Goal: Task Accomplishment & Management: Use online tool/utility

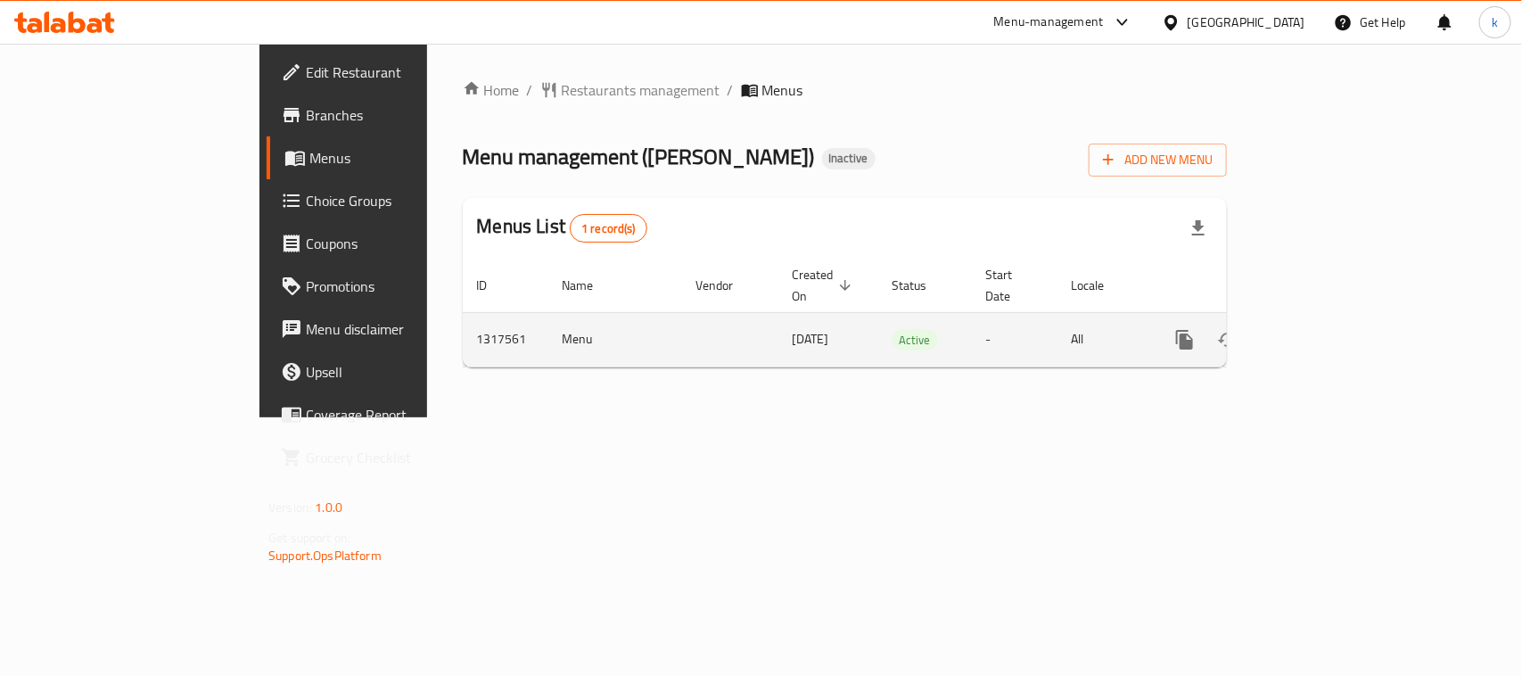
click at [1335, 332] on link "enhanced table" at bounding box center [1313, 339] width 43 height 43
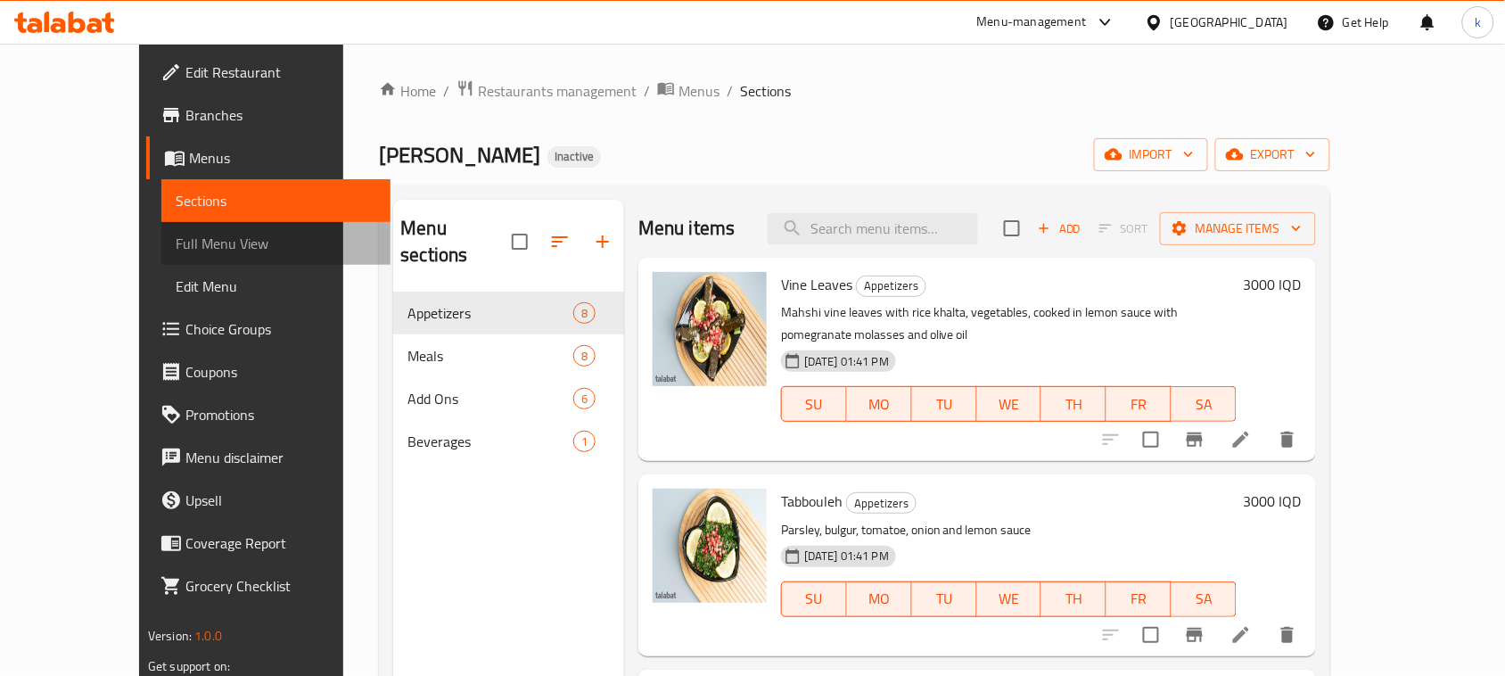
click at [176, 247] on span "Full Menu View" at bounding box center [276, 243] width 201 height 21
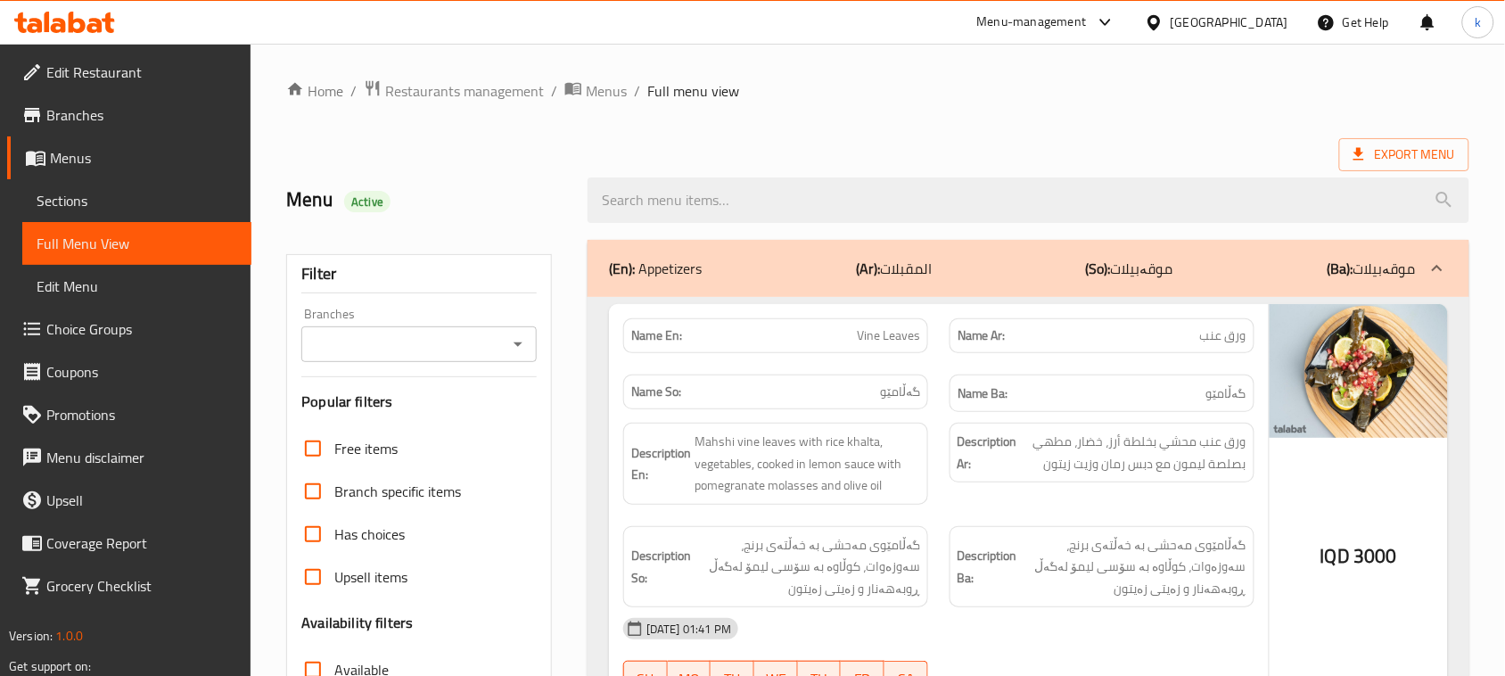
click at [517, 337] on icon "Open" at bounding box center [517, 343] width 21 height 21
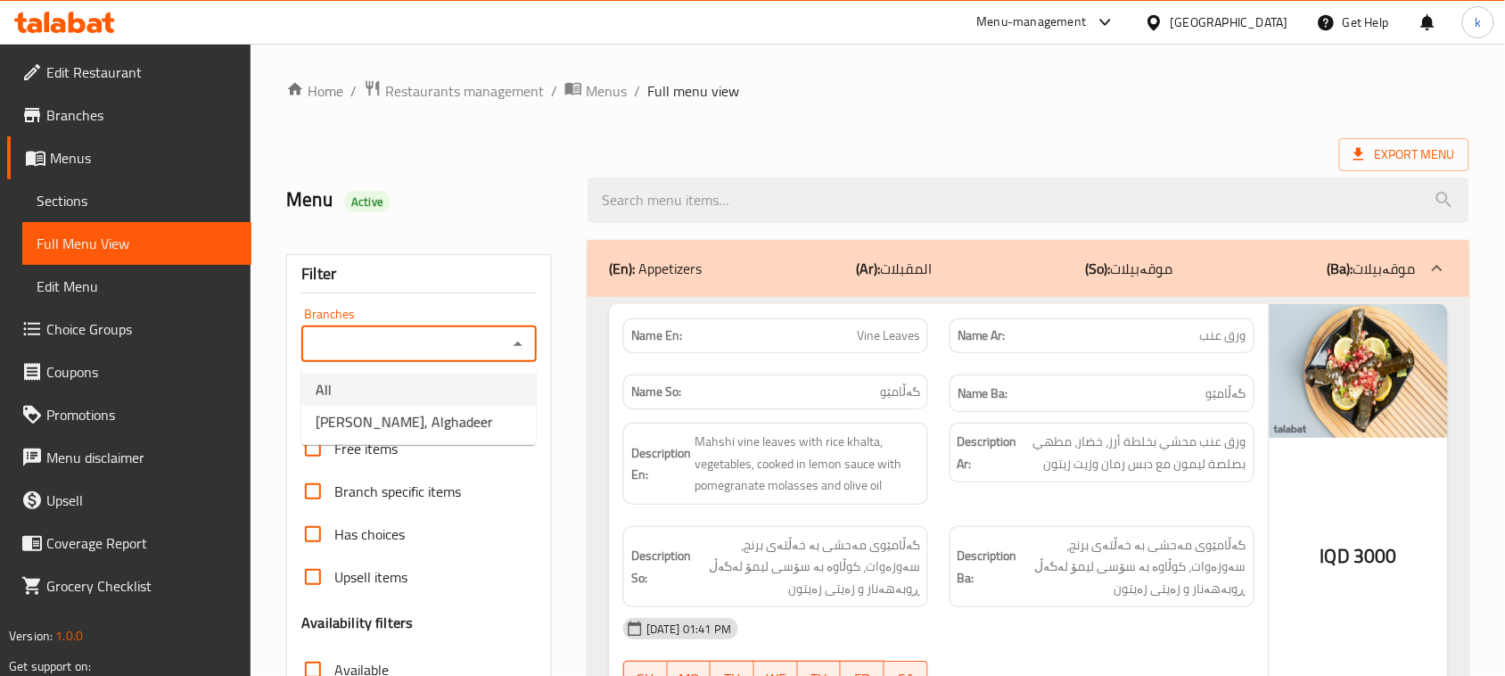
click at [410, 392] on li "All" at bounding box center [418, 390] width 234 height 32
click at [393, 357] on input "All" at bounding box center [404, 344] width 195 height 25
click at [514, 355] on icon "Open" at bounding box center [517, 343] width 21 height 21
click at [419, 424] on span "Farooj Al Hayek, Alghadeer" at bounding box center [404, 421] width 177 height 21
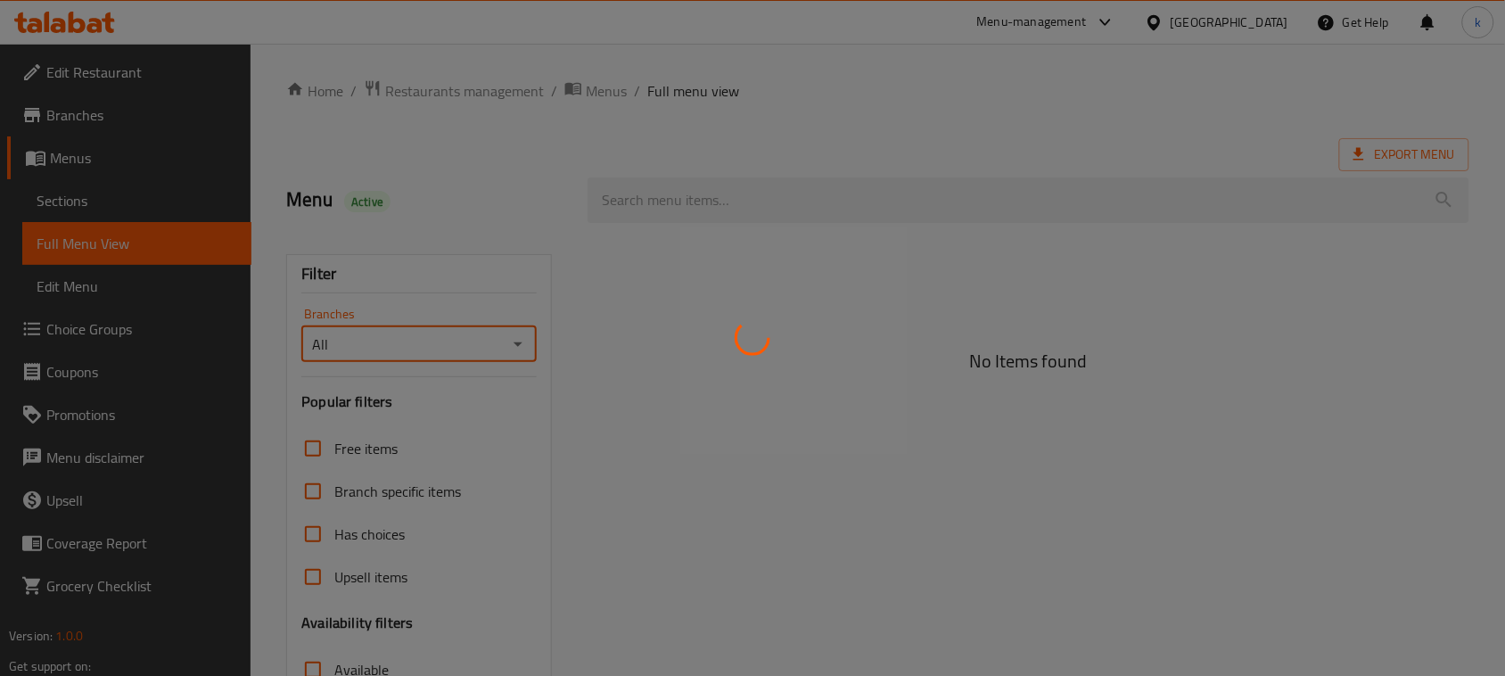
type input "Farooj Al Hayek, Alghadeer"
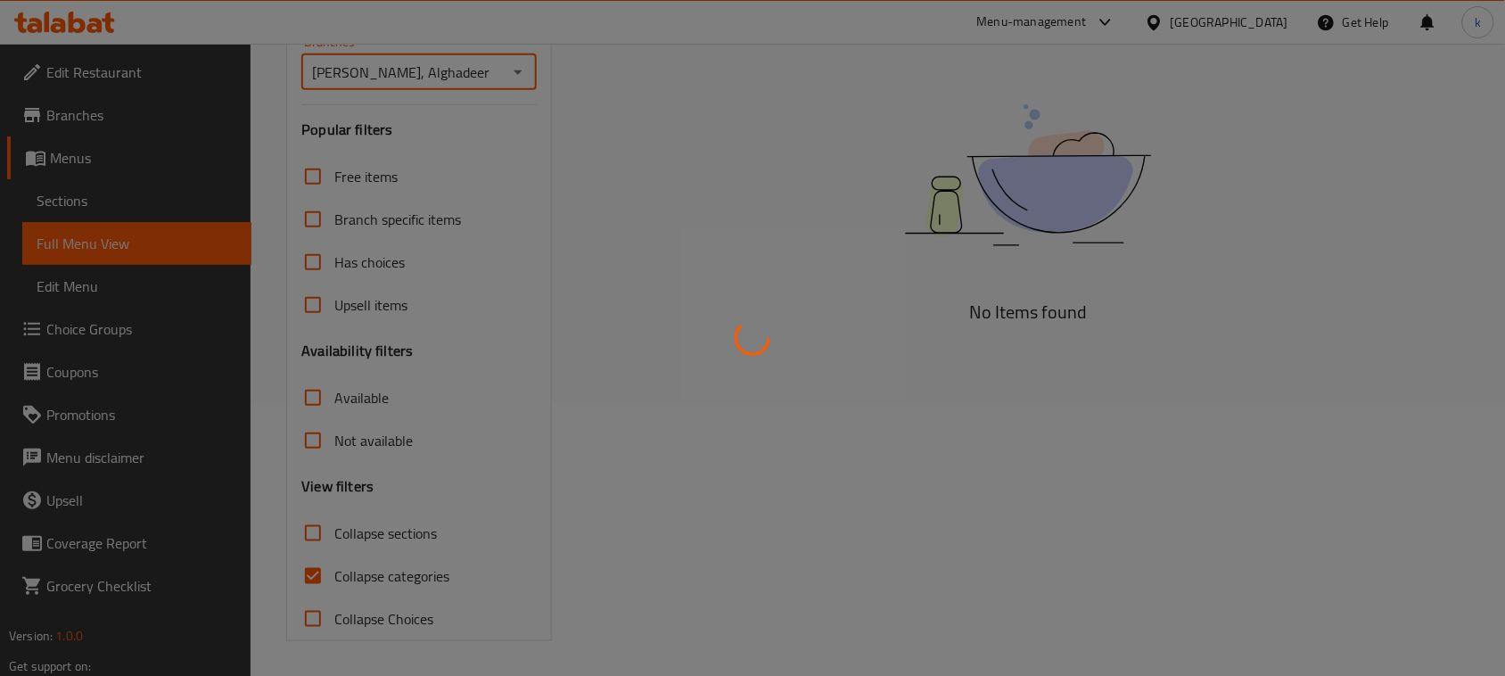
scroll to position [273, 0]
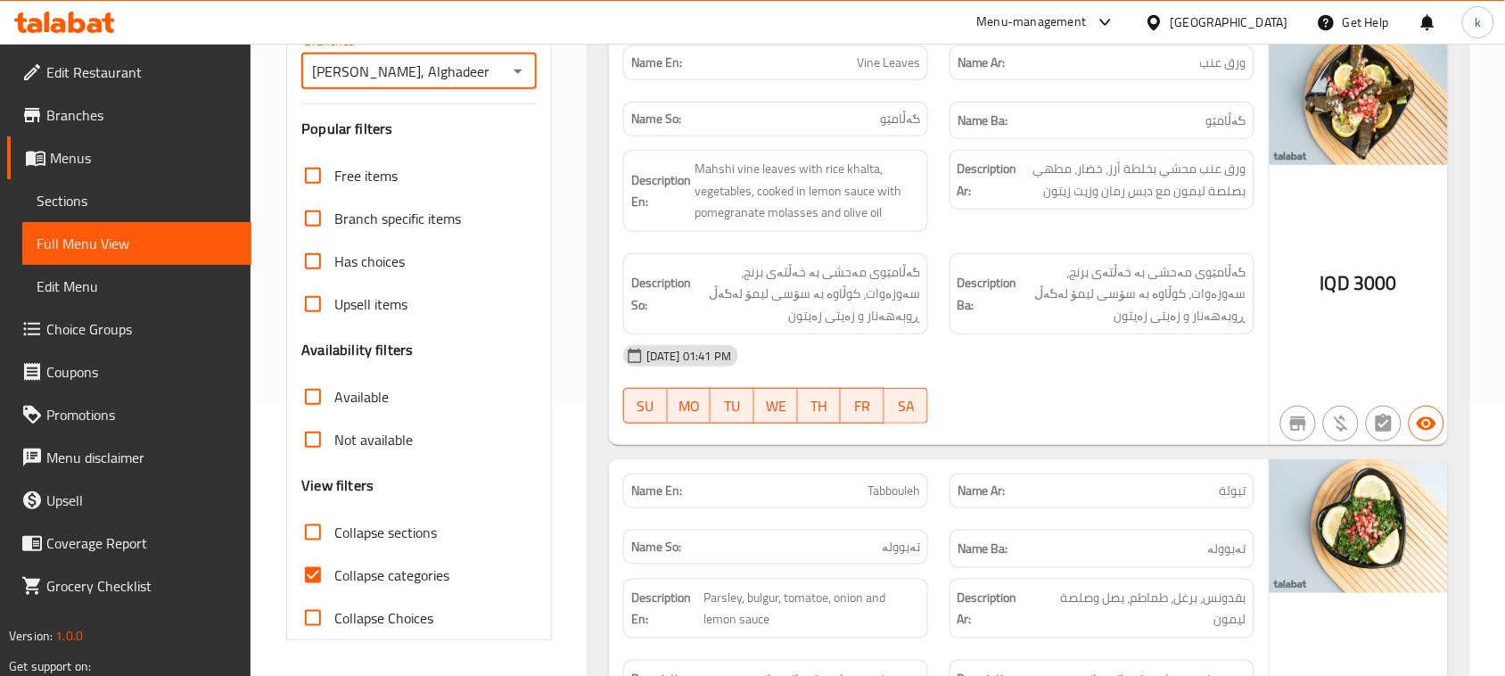
click at [318, 578] on input "Collapse categories" at bounding box center [313, 575] width 43 height 43
checkbox input "false"
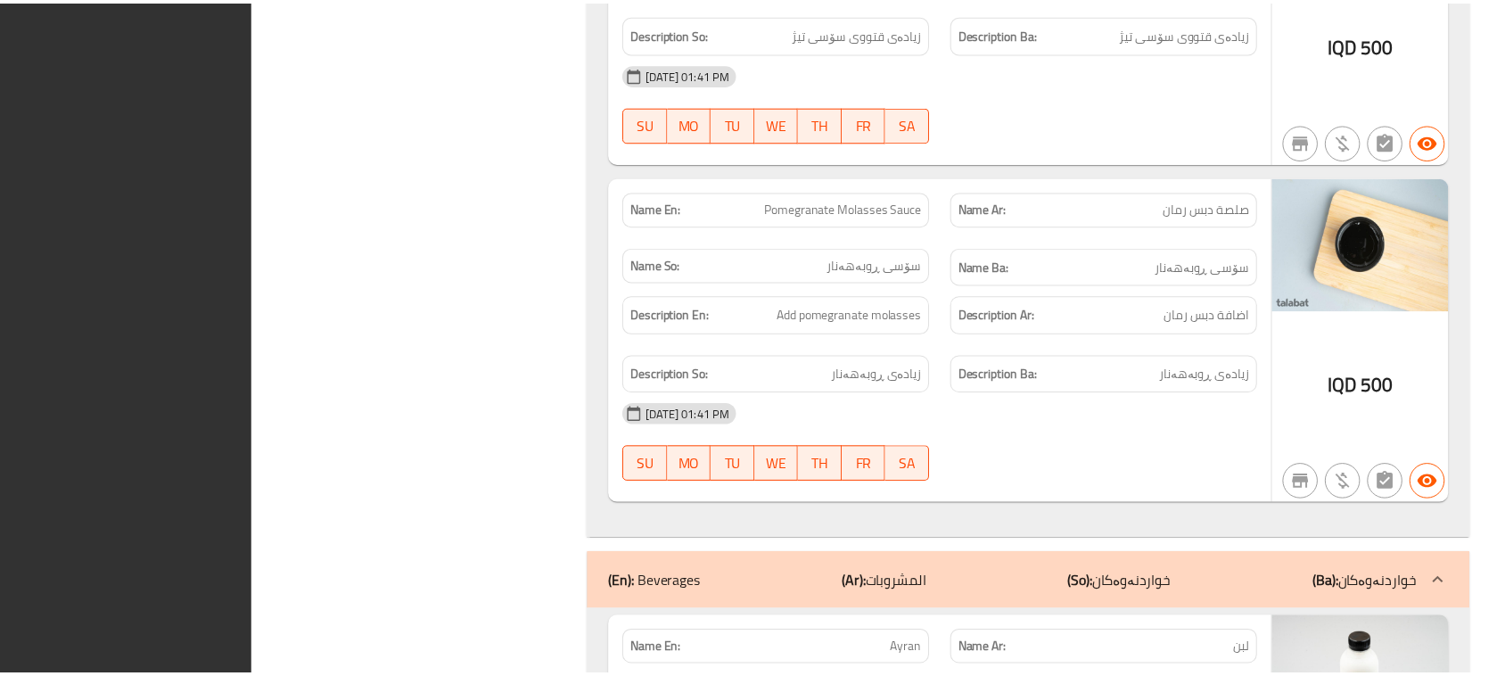
scroll to position [8760, 0]
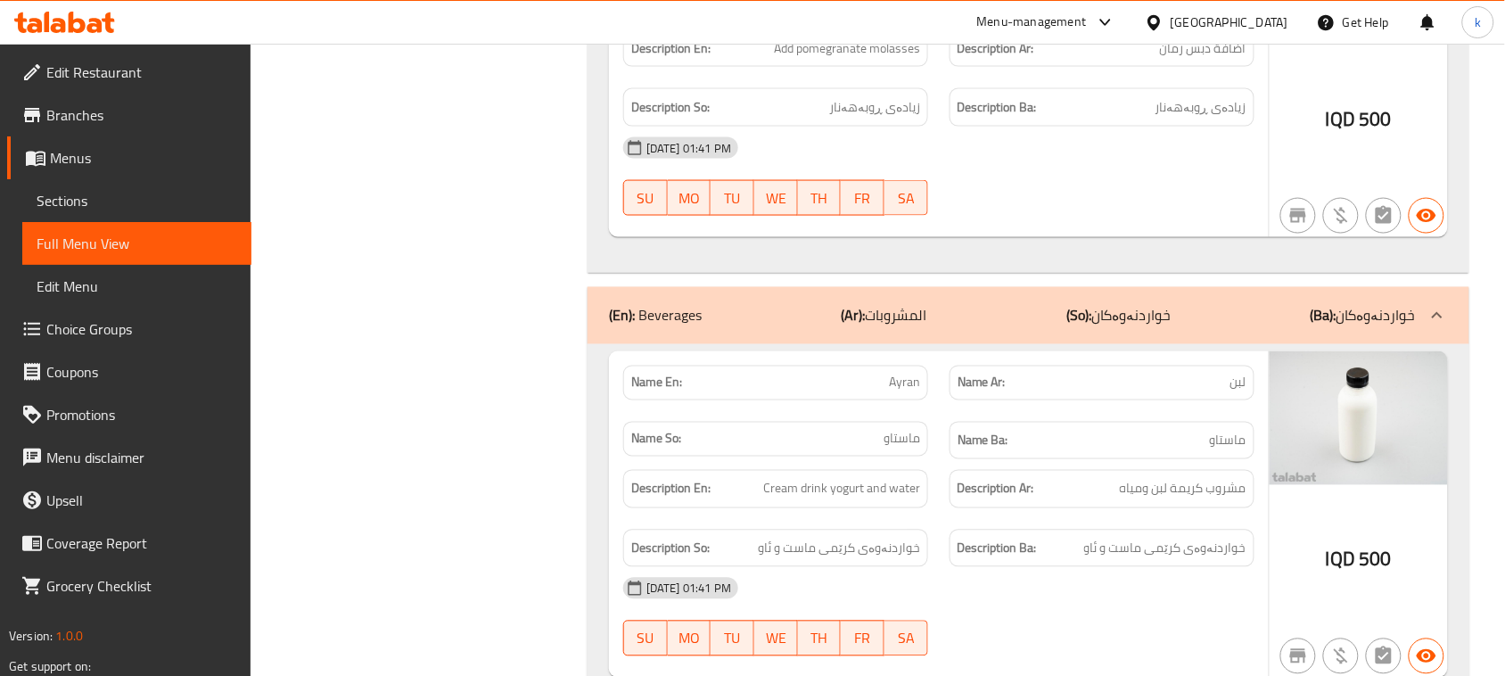
click at [86, 32] on div at bounding box center [64, 22] width 101 height 21
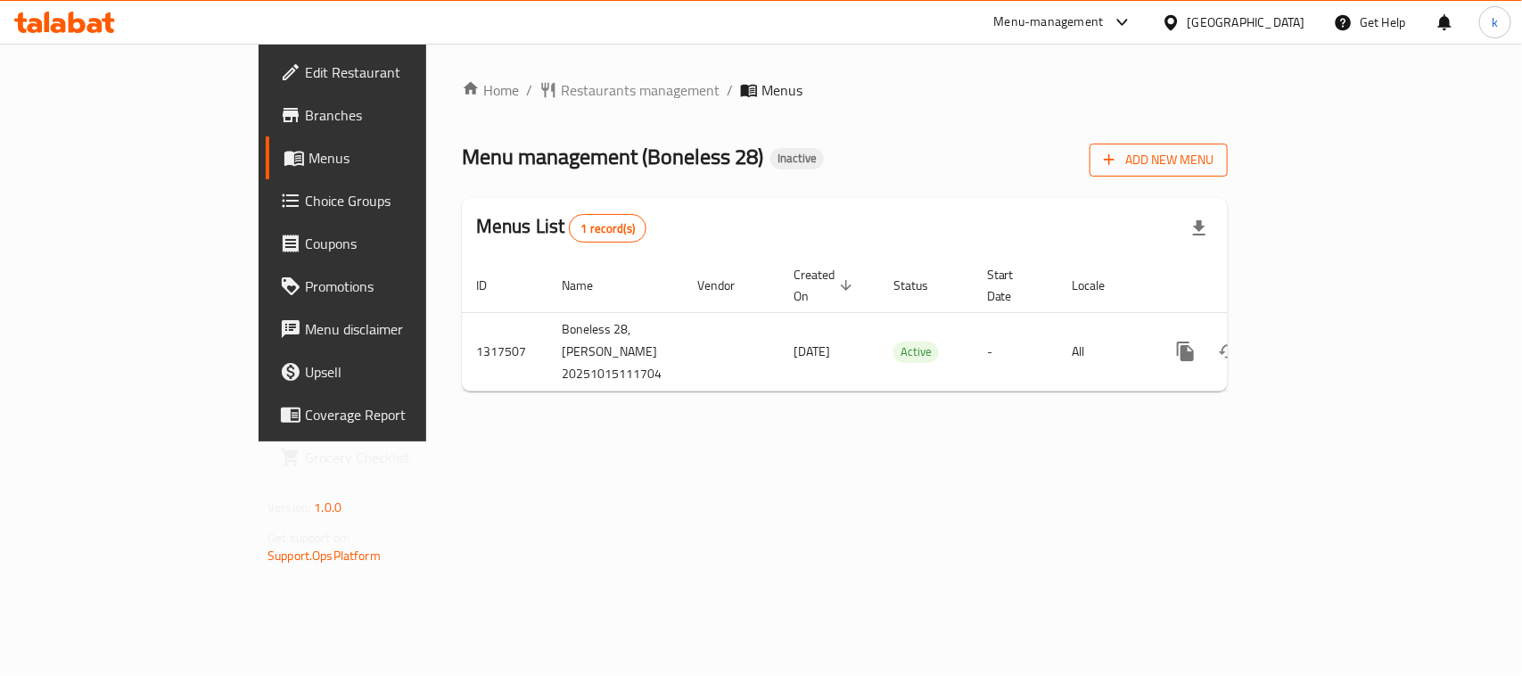
click at [1118, 167] on icon "button" at bounding box center [1109, 160] width 18 height 18
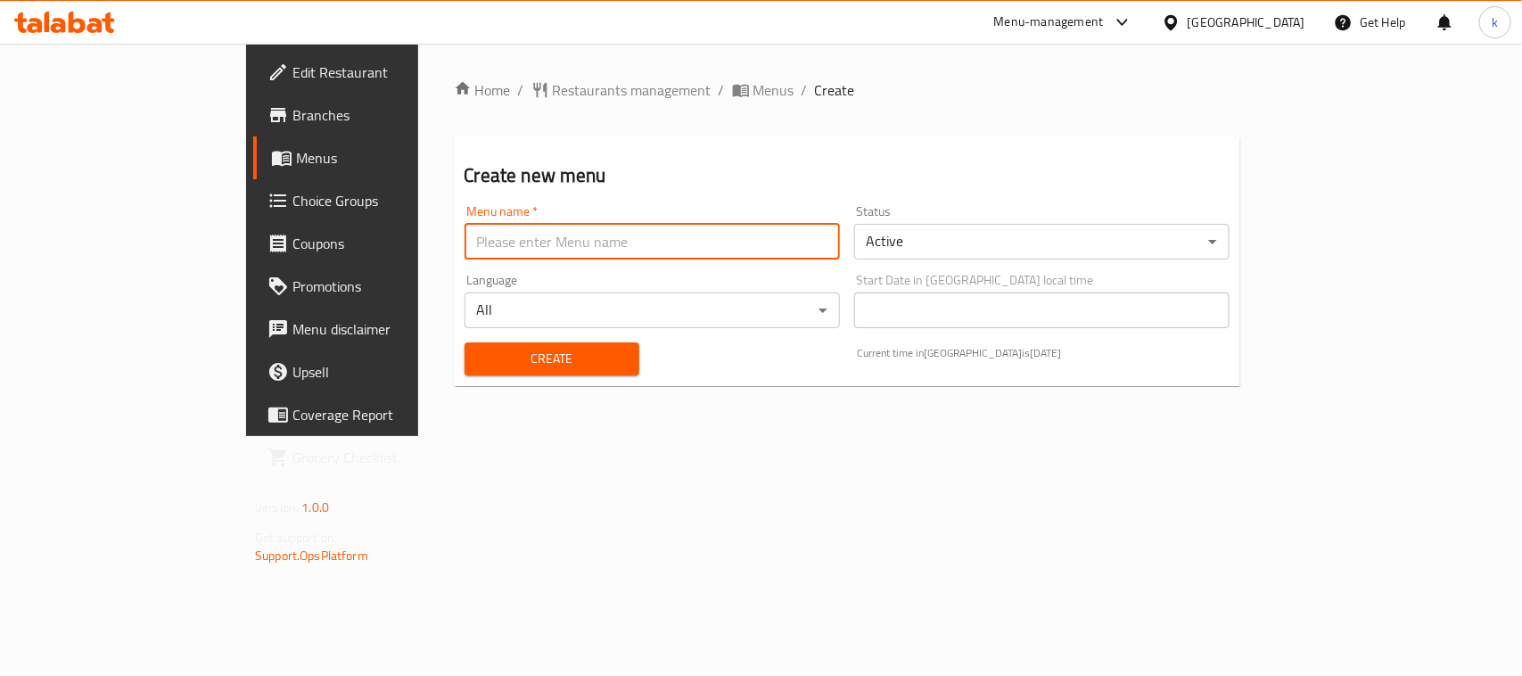
click at [465, 251] on input "text" at bounding box center [652, 242] width 375 height 36
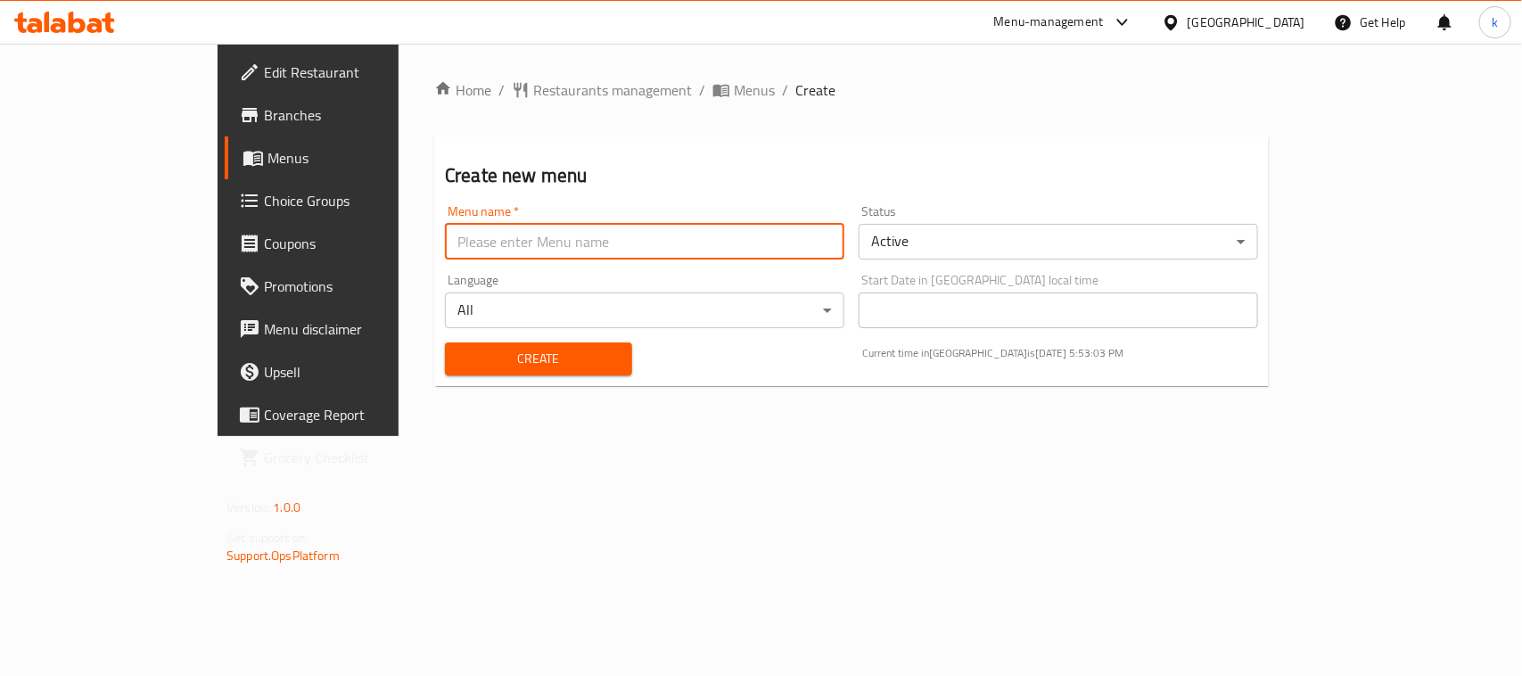
type input "Menu"
click at [459, 361] on span "Create" at bounding box center [538, 359] width 159 height 22
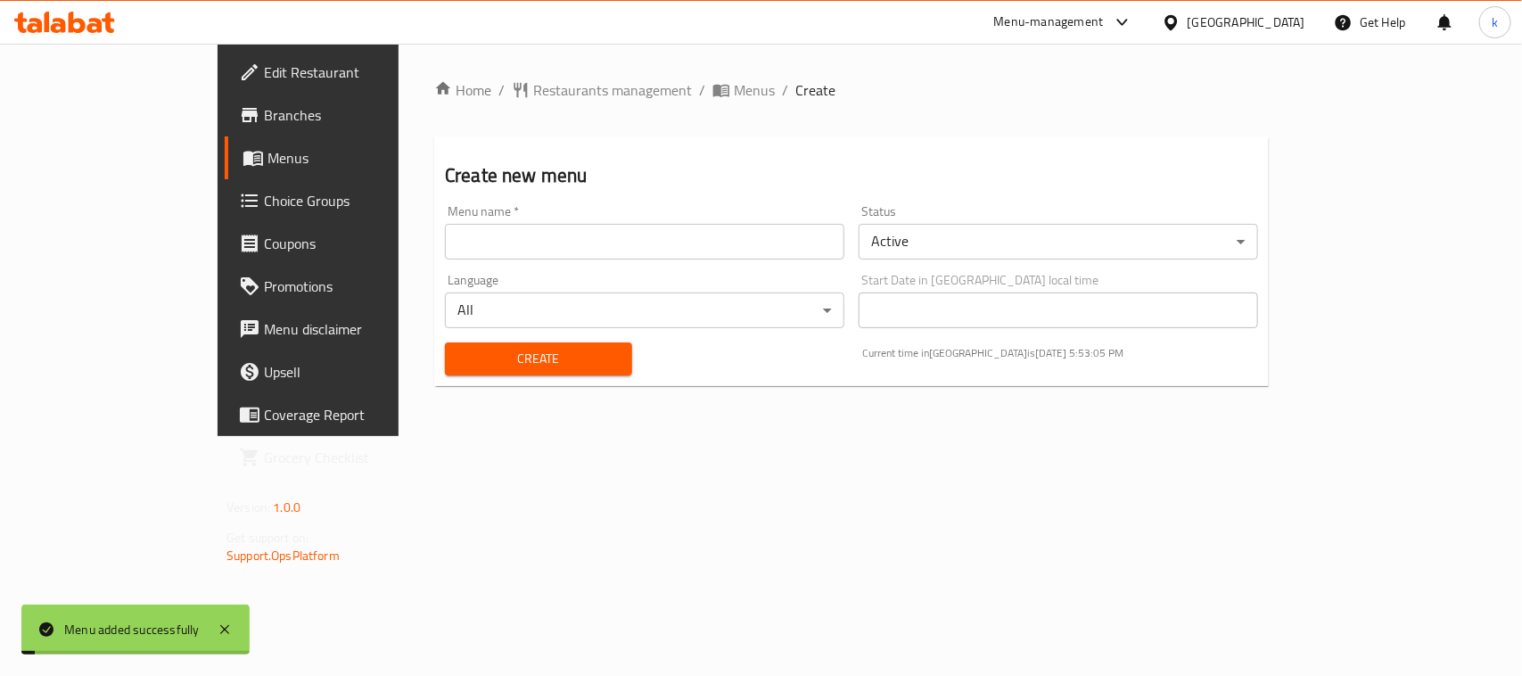
click at [267, 147] on span "Menus" at bounding box center [362, 157] width 190 height 21
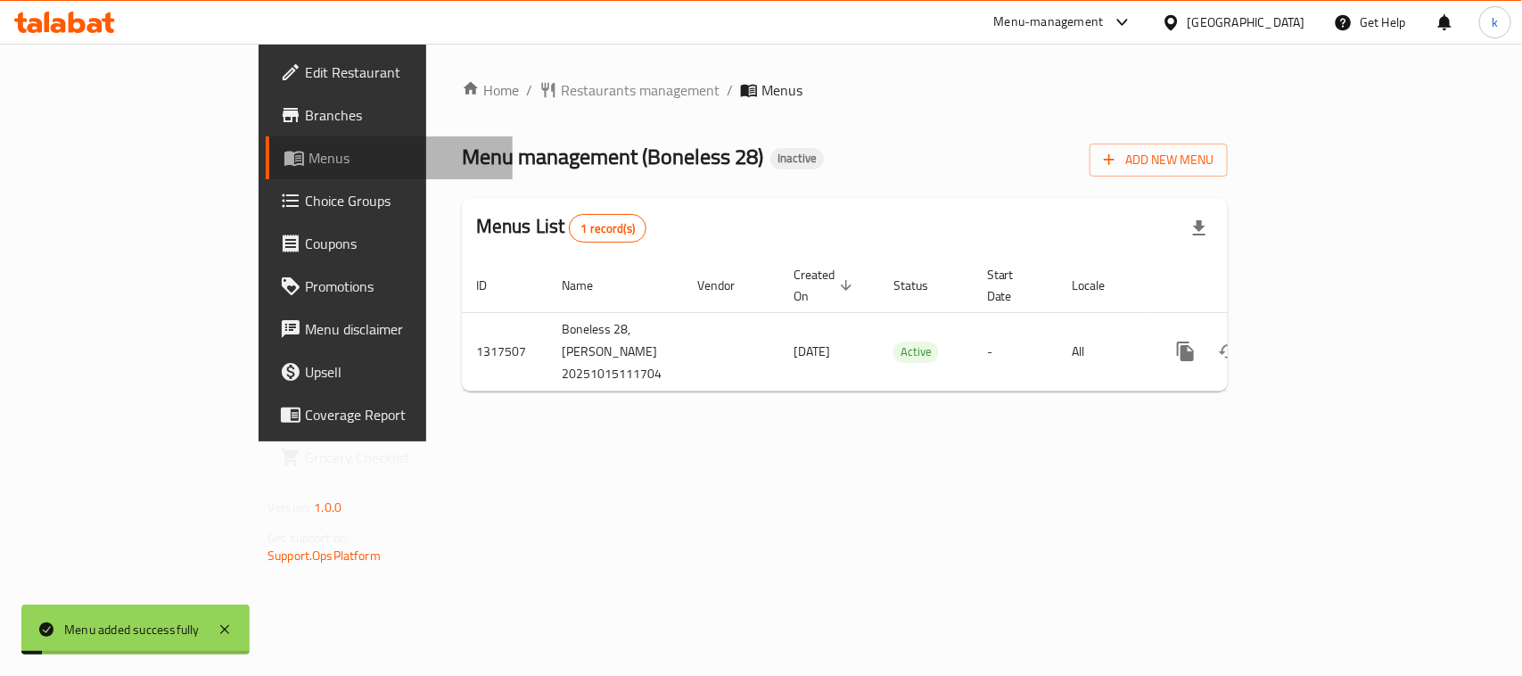
click at [309, 147] on span "Menus" at bounding box center [404, 157] width 190 height 21
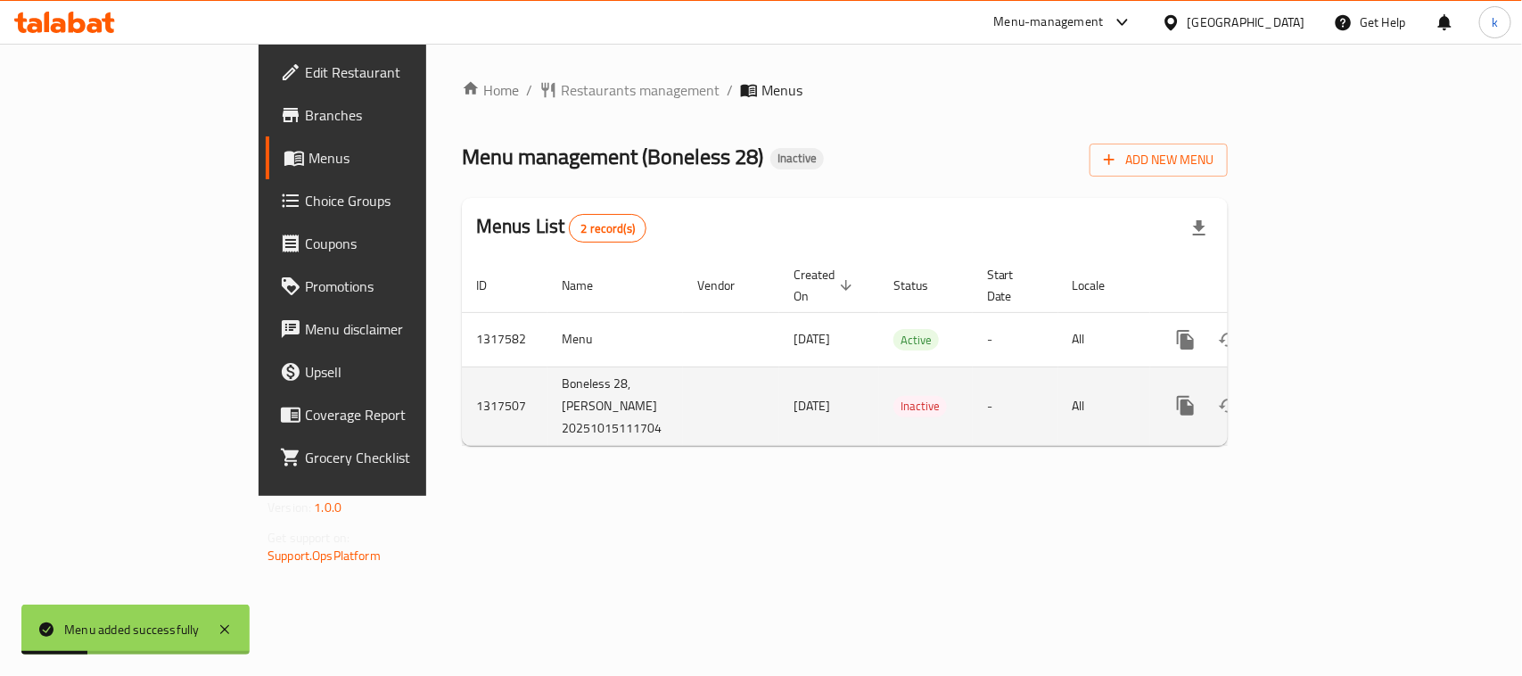
click at [1325, 395] on icon "enhanced table" at bounding box center [1314, 405] width 21 height 21
